Goal: Find contact information: Find contact information

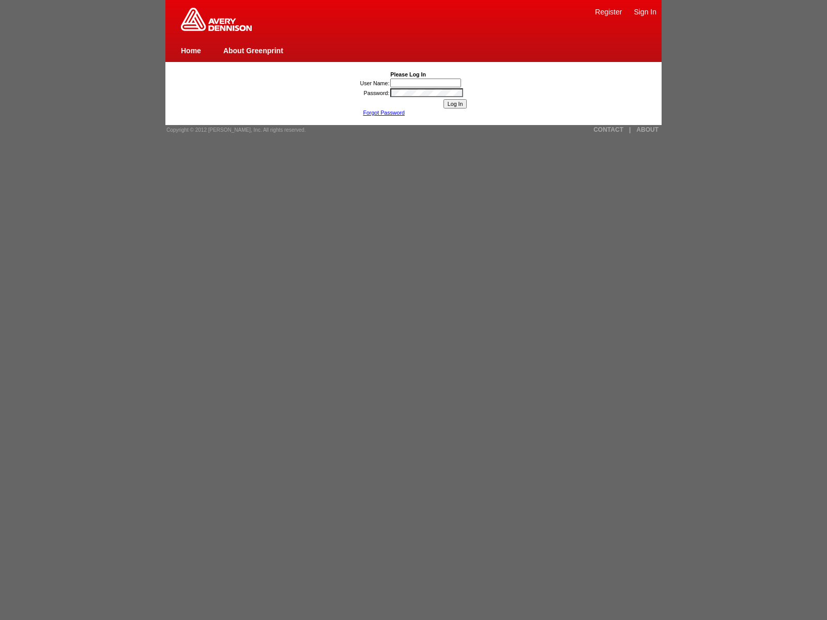
click at [608, 11] on link "Register" at bounding box center [608, 12] width 27 height 8
click at [629, 130] on link "|" at bounding box center [630, 129] width 2 height 7
click at [608, 130] on link "CONTACT" at bounding box center [608, 129] width 30 height 7
type input "nessus_was_name_nhuyicwmwas_iqcejmuzsecr"><img src=x onerror=[DOMAIN_NAME]._ten…"
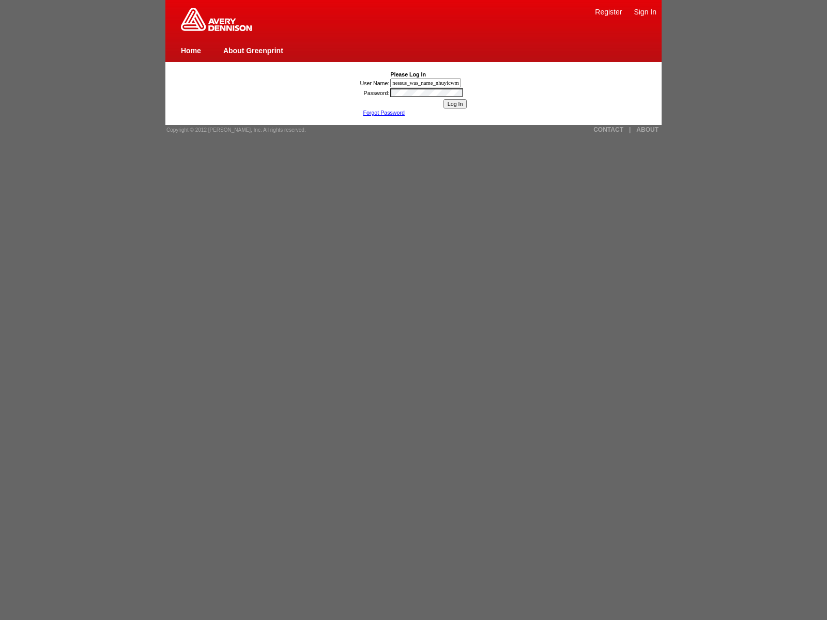
type input "nessus_was_name_nhuyicwmwas_iqcejmuzsecr1){window.top._tenable_wasscan_js_names…"
